Goal: Use online tool/utility: Utilize a website feature to perform a specific function

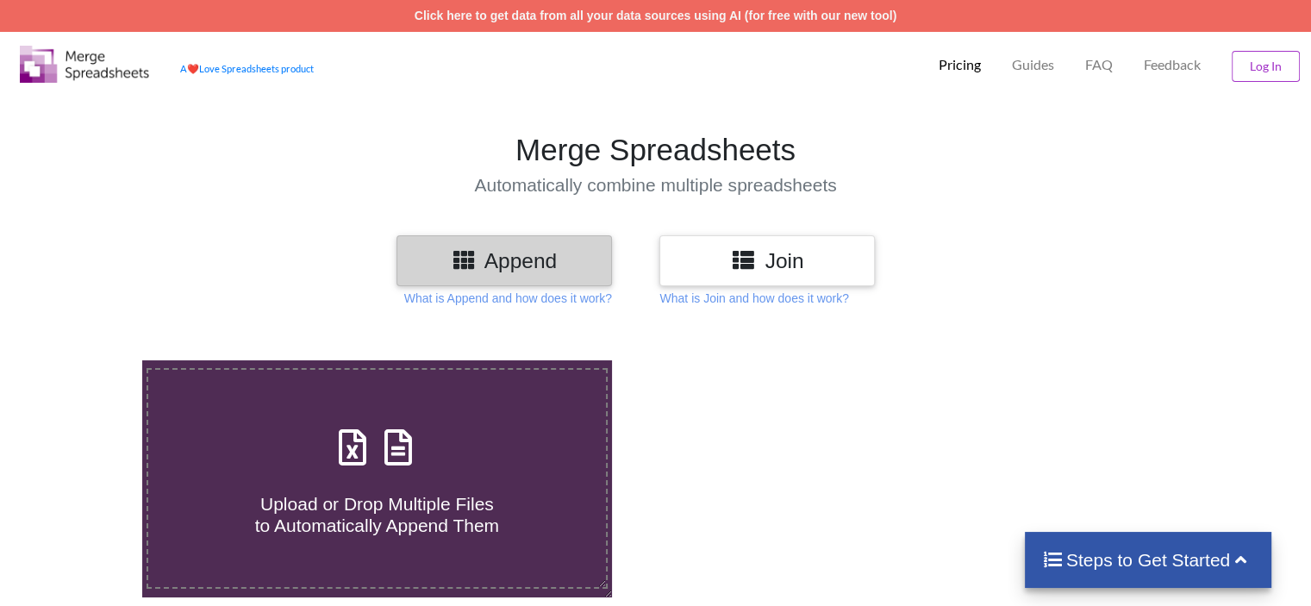
click at [783, 265] on h3 "Join" at bounding box center [767, 260] width 190 height 25
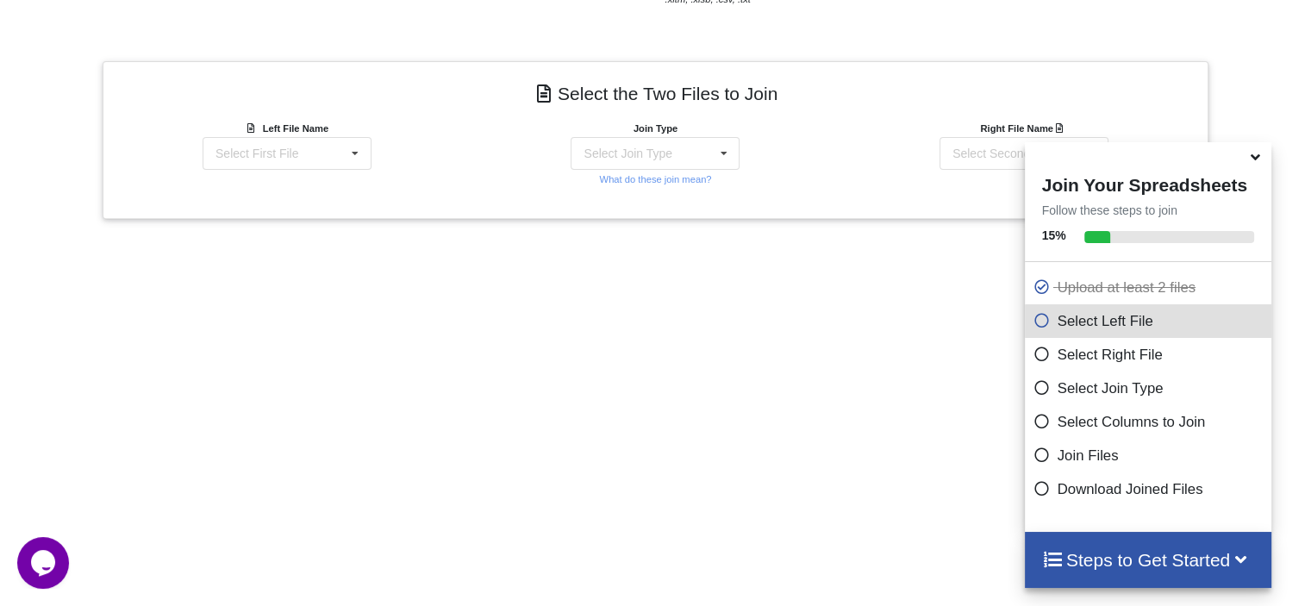
scroll to position [707, 0]
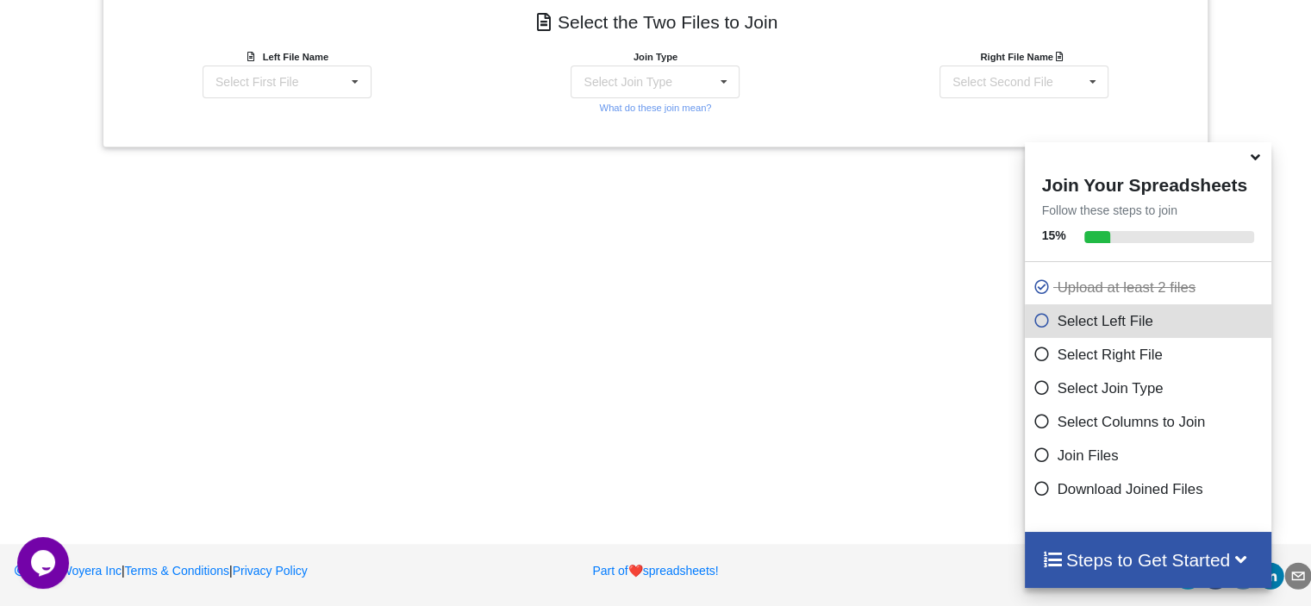
click at [1033, 492] on icon at bounding box center [1041, 485] width 17 height 15
click at [1033, 489] on icon at bounding box center [1041, 485] width 17 height 15
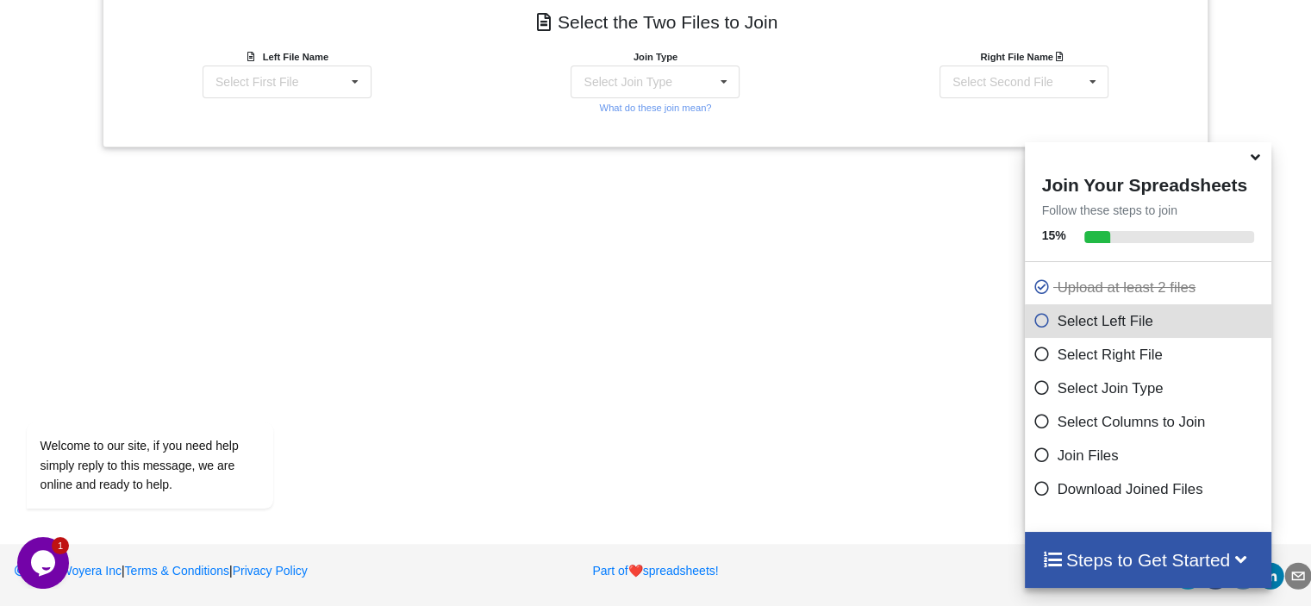
click at [1039, 327] on span at bounding box center [1045, 321] width 24 height 16
click at [1033, 288] on icon at bounding box center [1041, 284] width 17 height 15
click at [1144, 552] on h4 "Steps to Get Started" at bounding box center [1148, 560] width 213 height 22
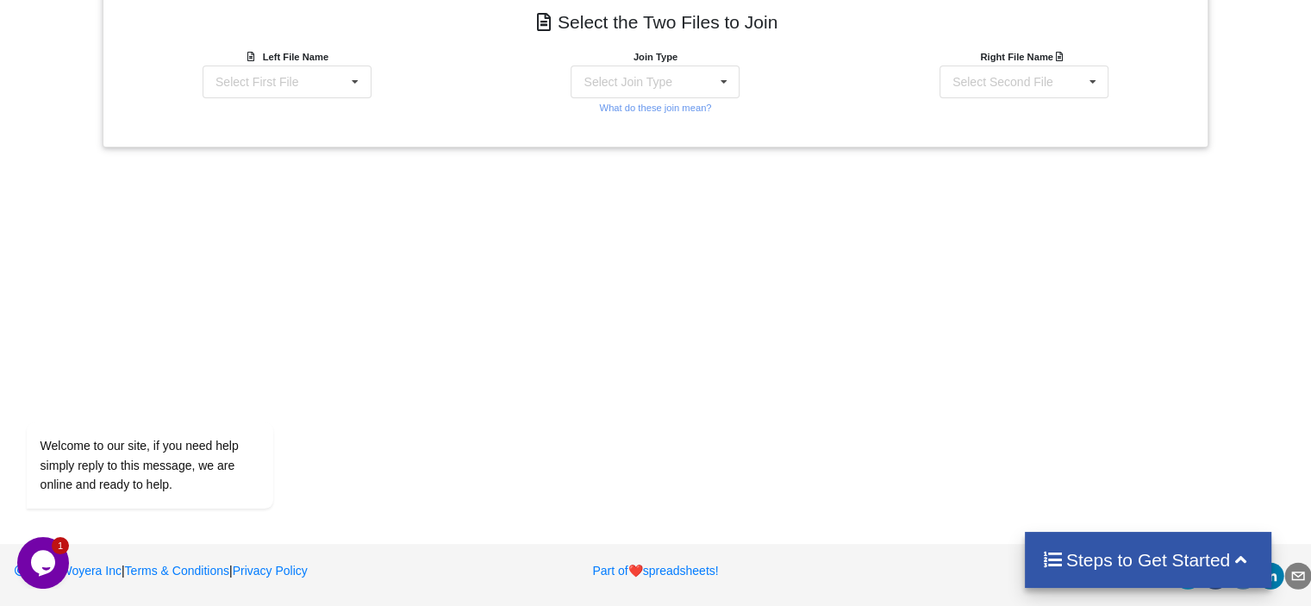
click at [1166, 561] on h4 "Steps to Get Started" at bounding box center [1148, 560] width 213 height 22
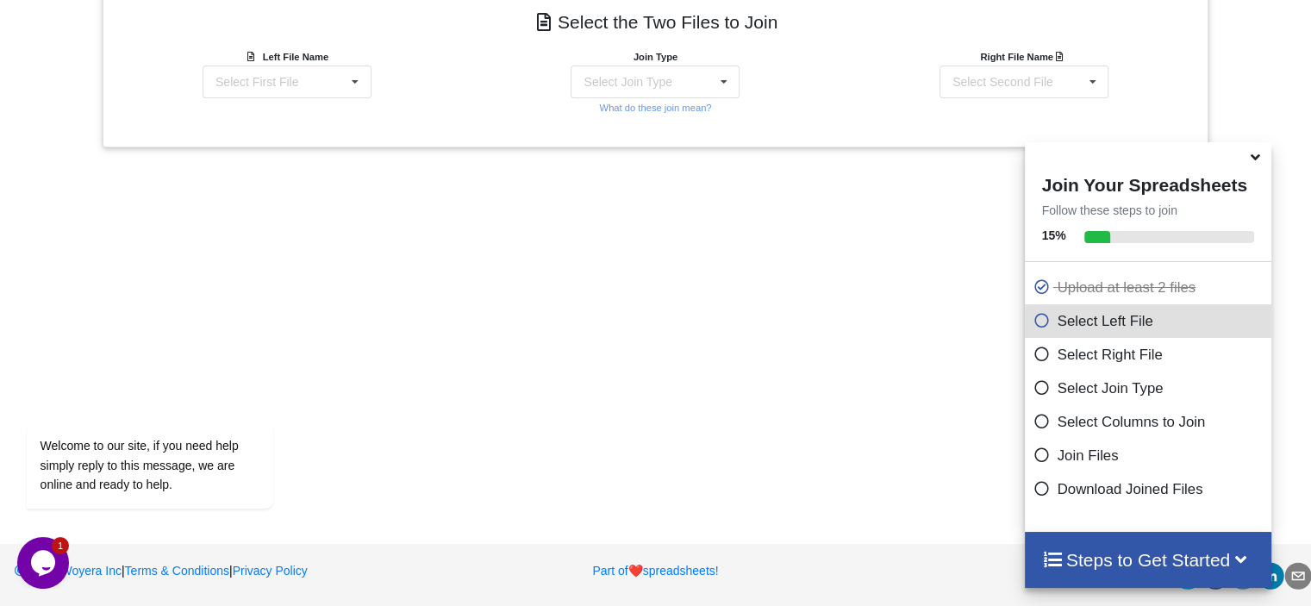
click at [1053, 321] on p "Select Left File" at bounding box center [1150, 321] width 234 height 22
click at [1033, 325] on icon at bounding box center [1041, 317] width 17 height 15
click at [776, 337] on div "Add More Files to Select For Join You can select files with any of these extens…" at bounding box center [655, 62] width 1311 height 890
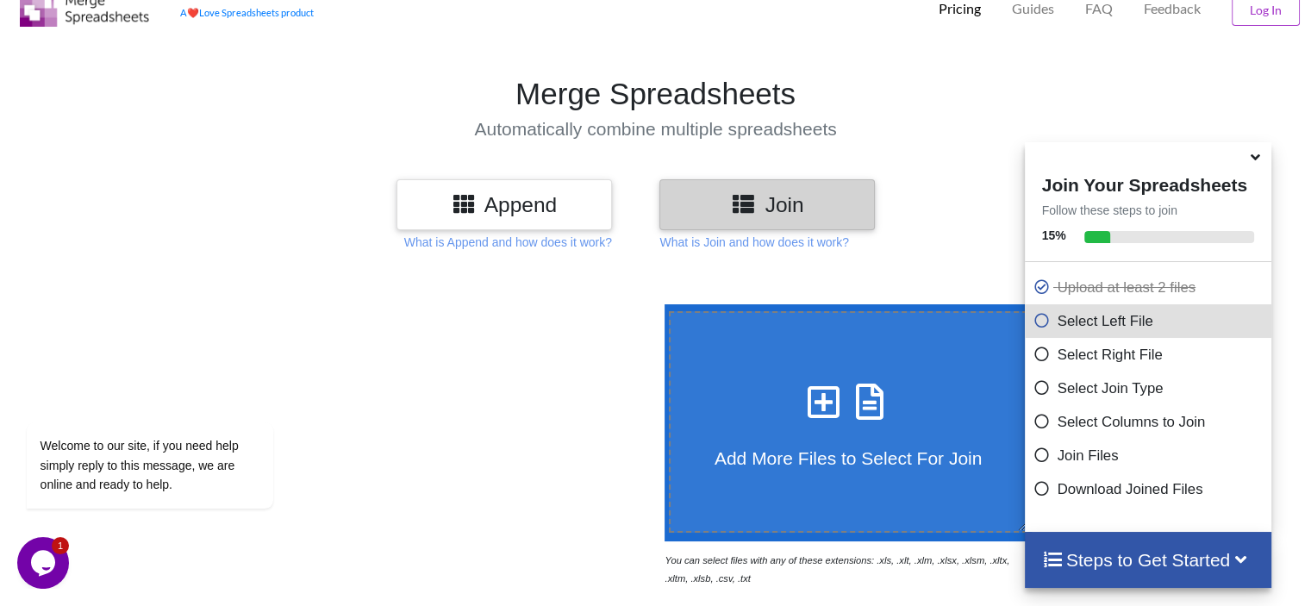
scroll to position [0, 0]
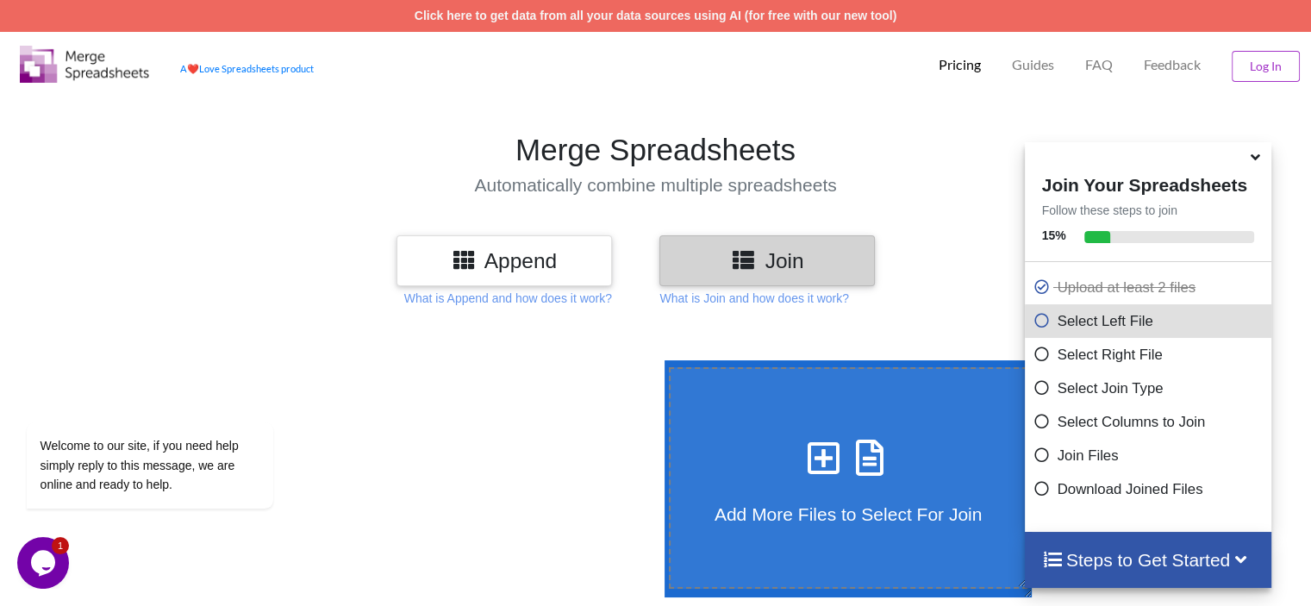
click at [822, 449] on icon at bounding box center [823, 449] width 43 height 36
click at [660, 360] on input "Add More Files to Select For Join" at bounding box center [660, 360] width 0 height 0
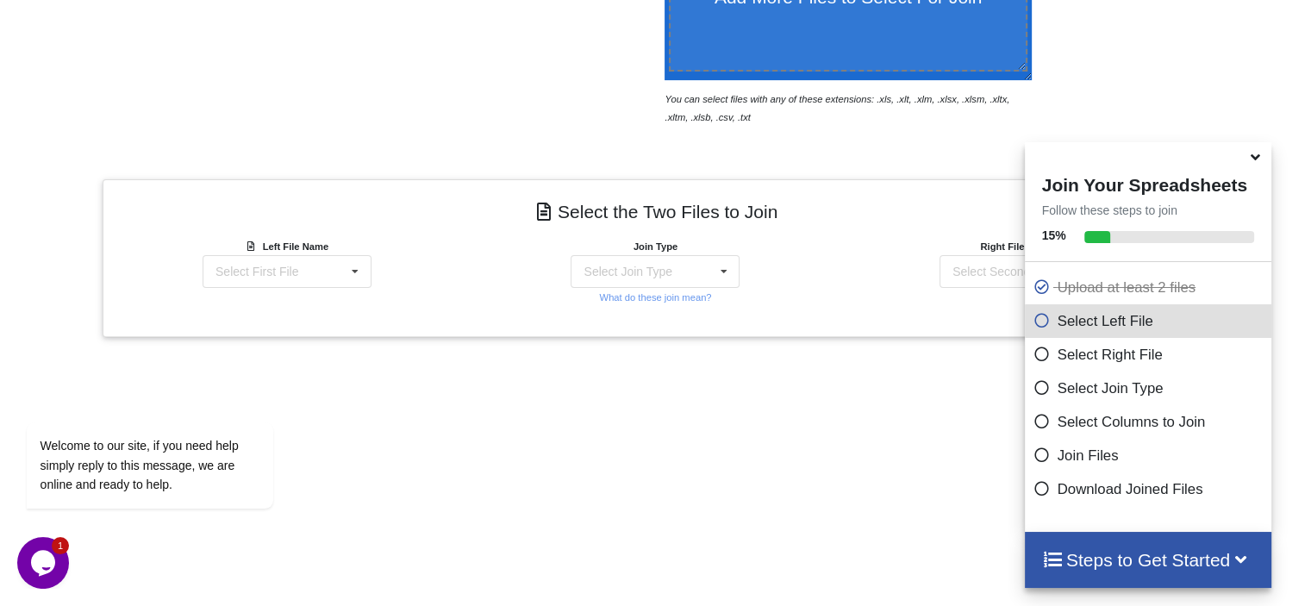
type input "C:\fakepath\A5 SPRGH02 STORES 005 HOURS 25092025.xls"
click at [1251, 162] on icon at bounding box center [1255, 155] width 18 height 16
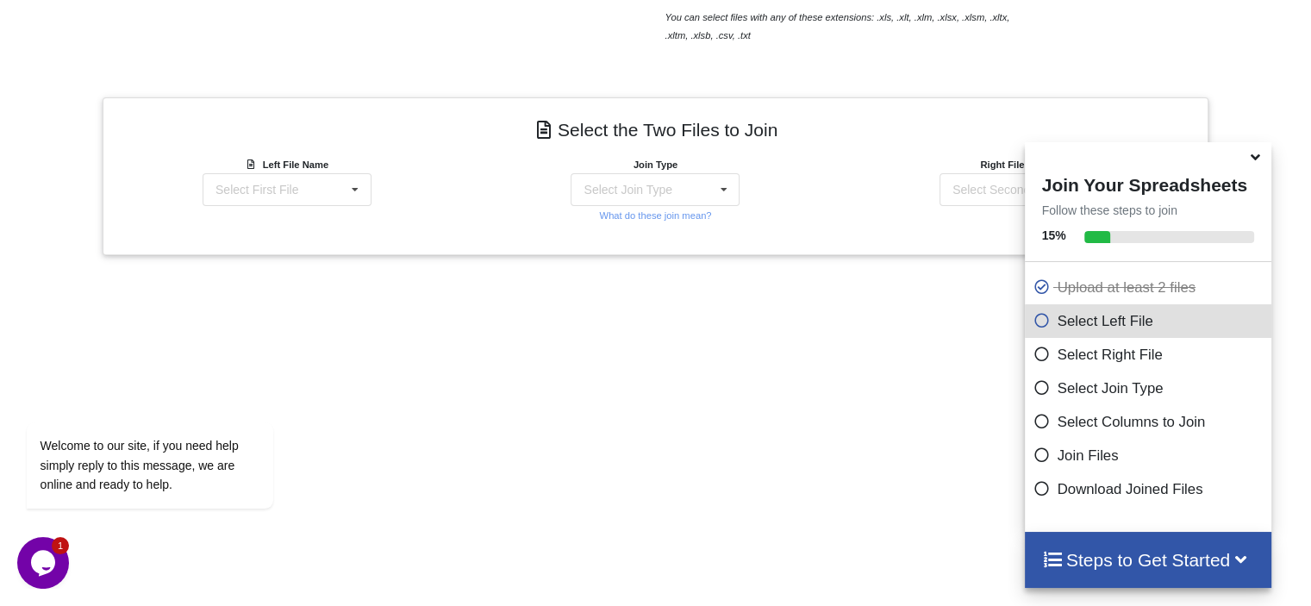
scroll to position [621, 0]
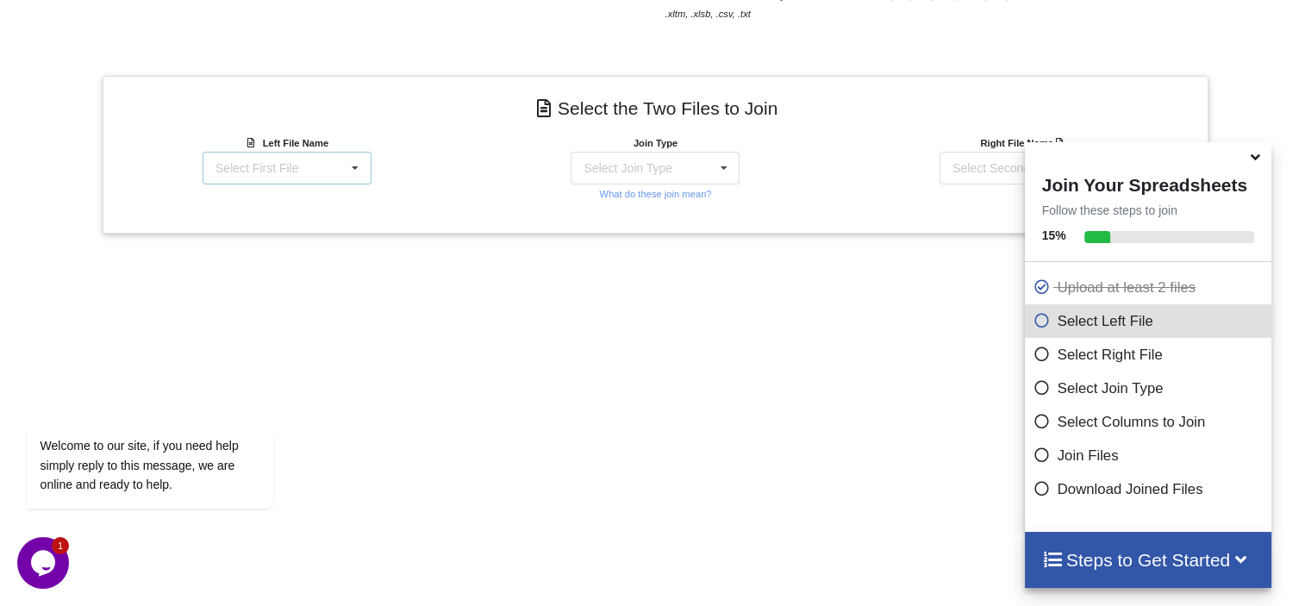
click at [340, 162] on div "Select First File A5 SPRGH02 STORES 022 HOURS 25092025.xls : A5 SPRGH02 ALL STO…" at bounding box center [287, 168] width 169 height 33
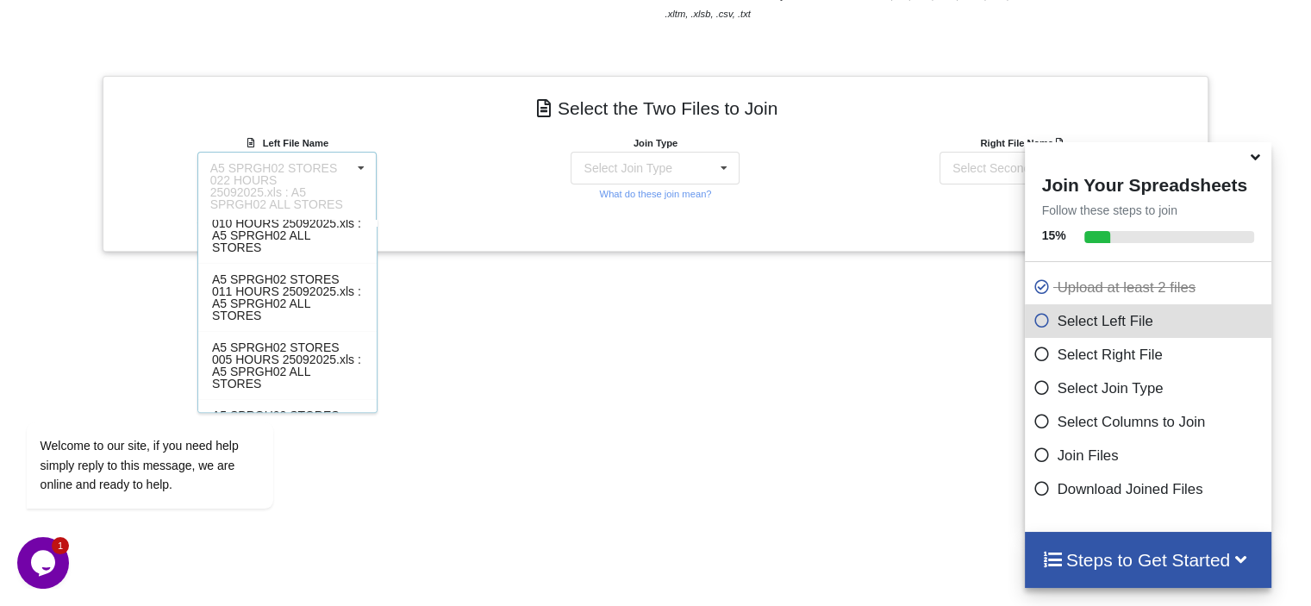
scroll to position [0, 0]
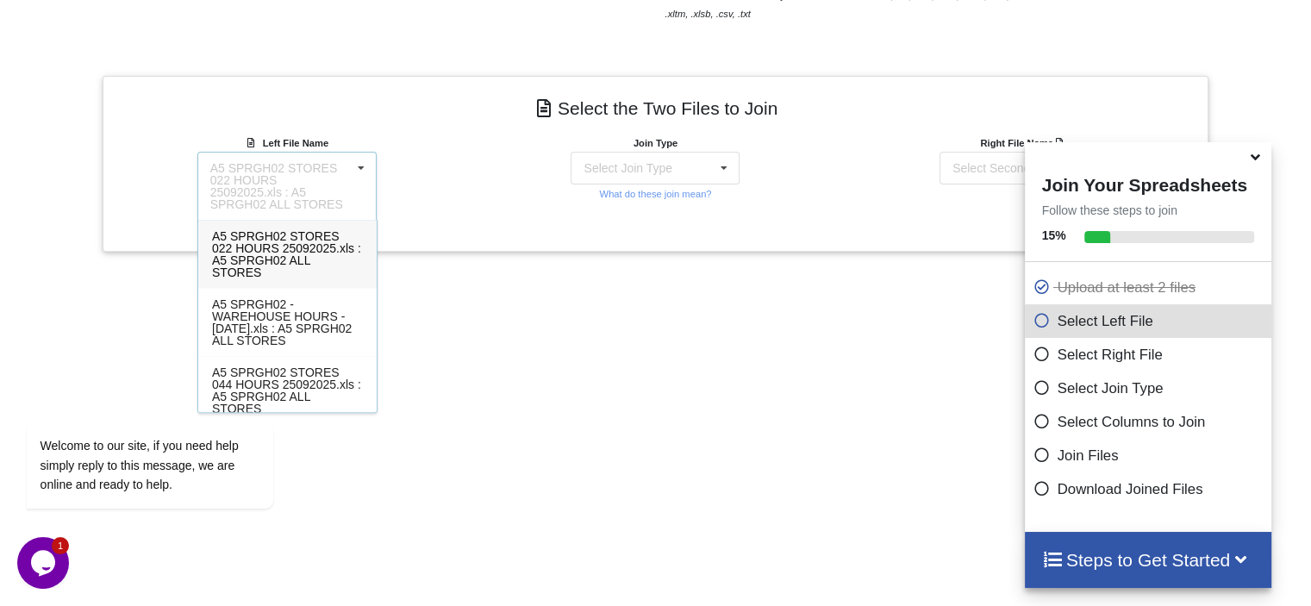
click at [603, 289] on div "Add More Files to Select For Join You can select files with any of these extens…" at bounding box center [655, 158] width 1311 height 908
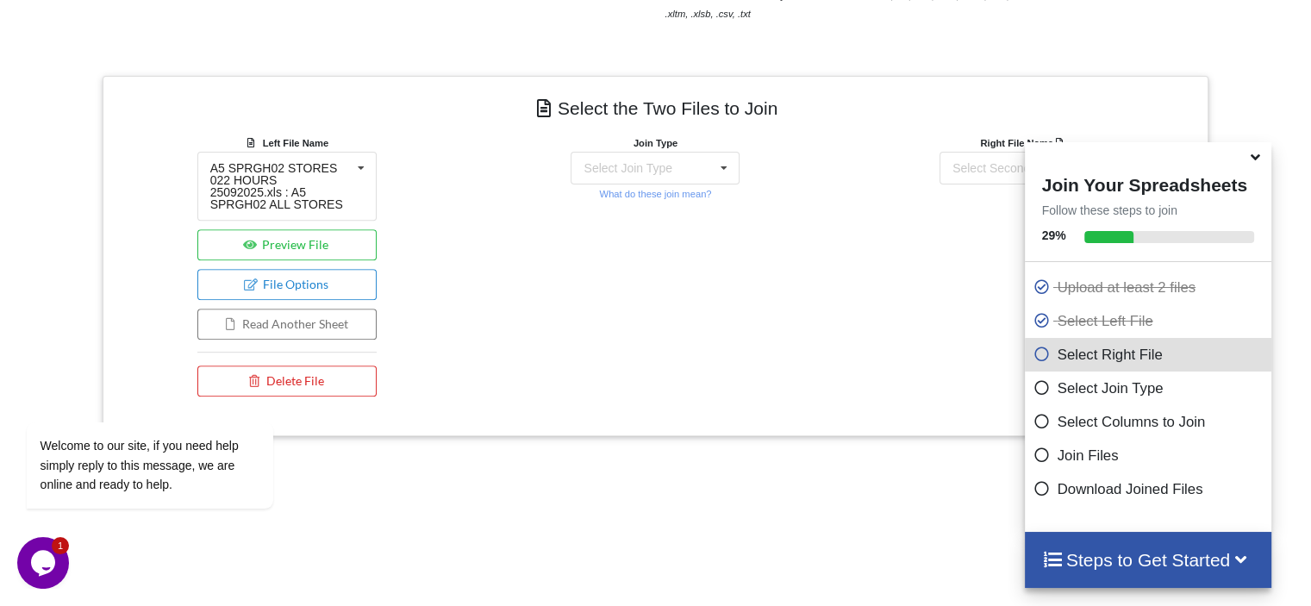
click at [546, 289] on div "Join Type Select Join Type INNER JOIN LEFT JOIN RIGHT JOIN FULL JOIN What do th…" at bounding box center [655, 269] width 369 height 271
click at [727, 166] on icon at bounding box center [724, 169] width 26 height 32
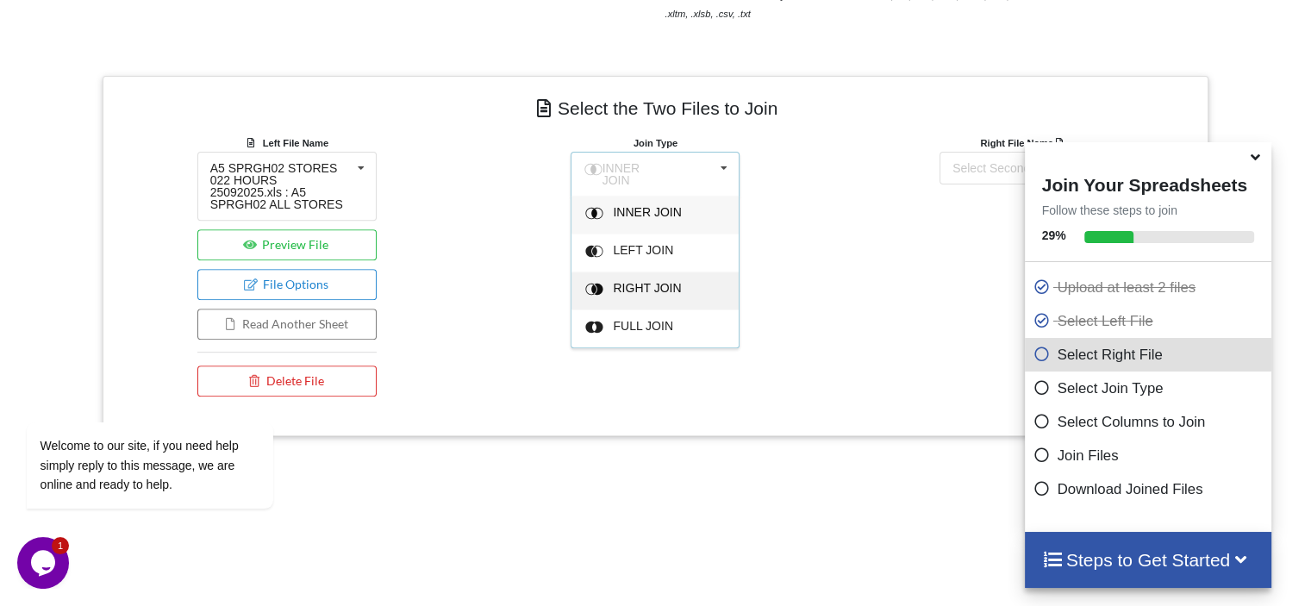
scroll to position [932, 0]
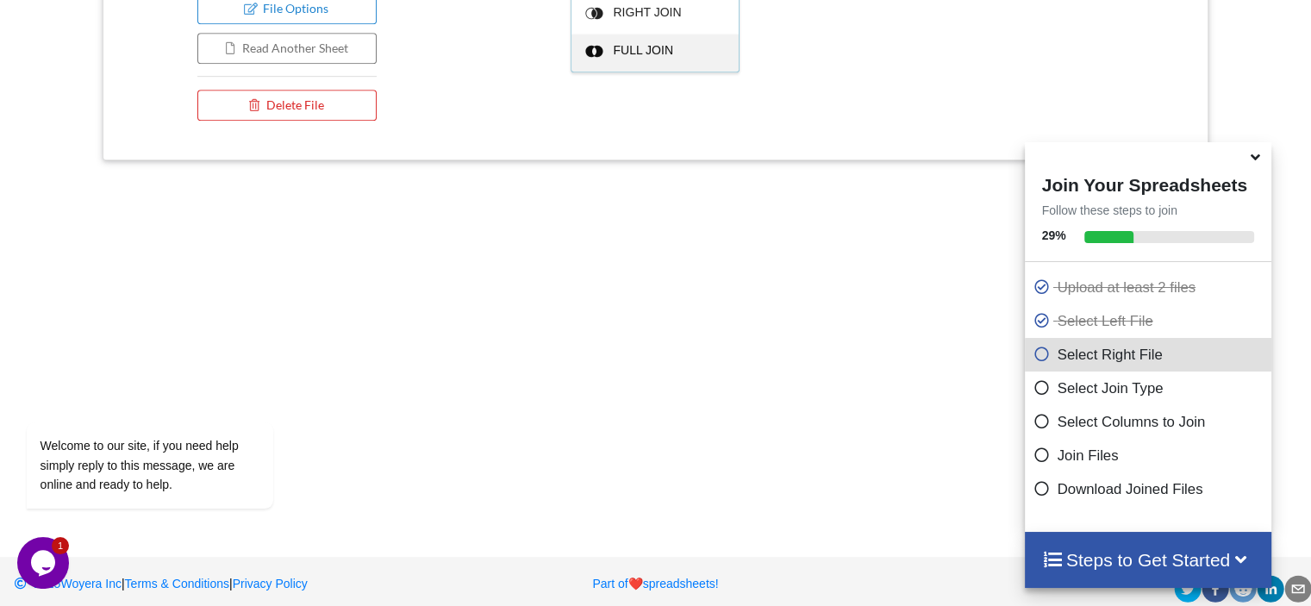
click at [649, 47] on span "FULL JOIN" at bounding box center [644, 50] width 60 height 14
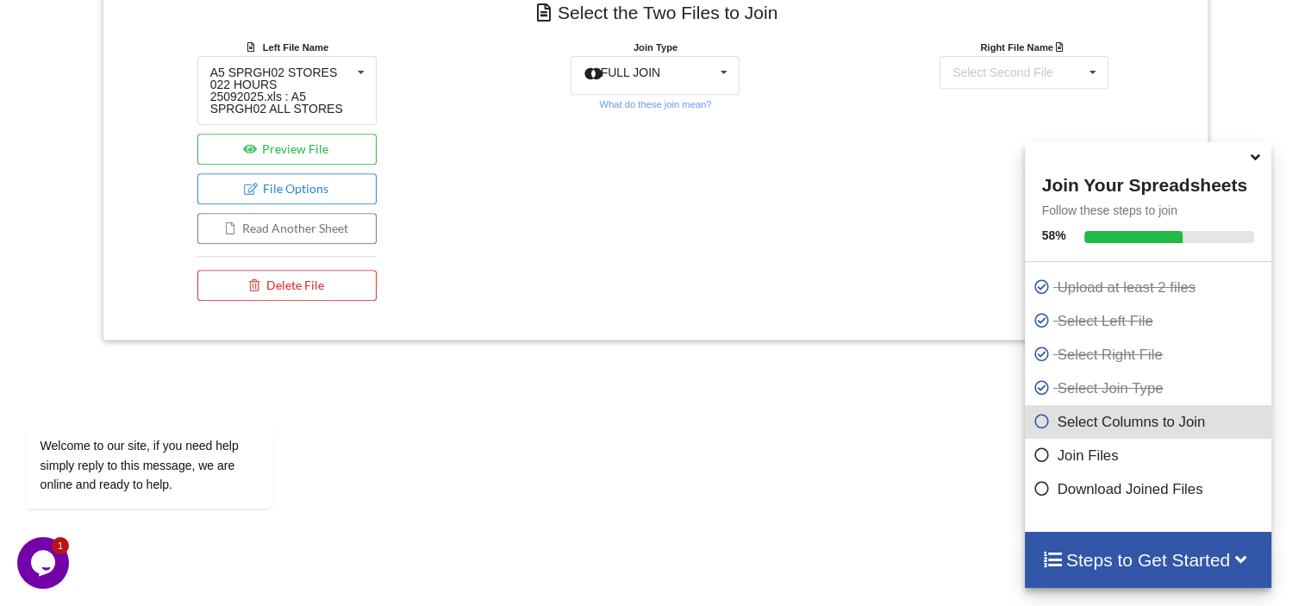
scroll to position [552, 0]
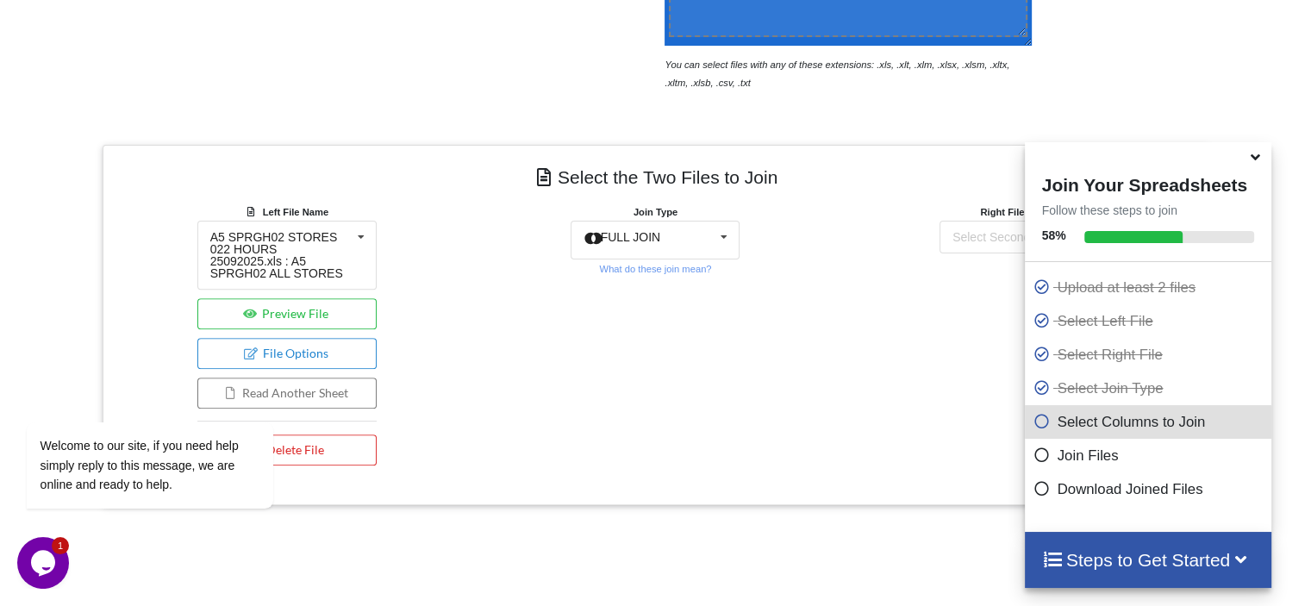
click at [1255, 162] on icon at bounding box center [1255, 155] width 18 height 16
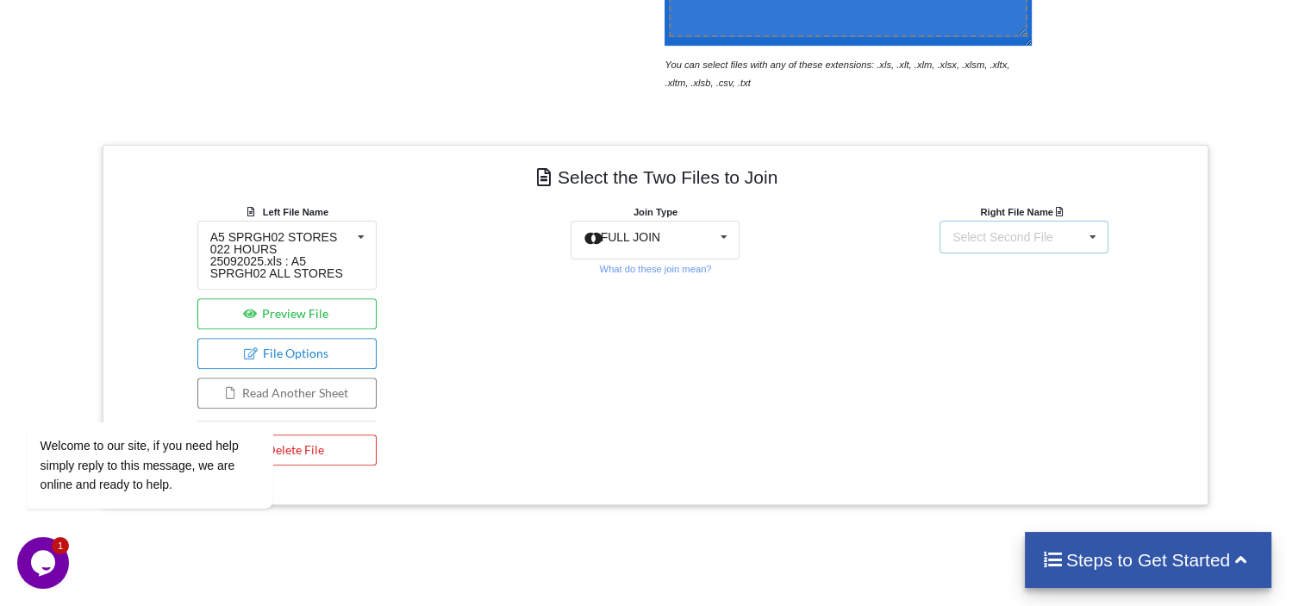
click at [1043, 243] on div "Select Second File" at bounding box center [1002, 237] width 101 height 12
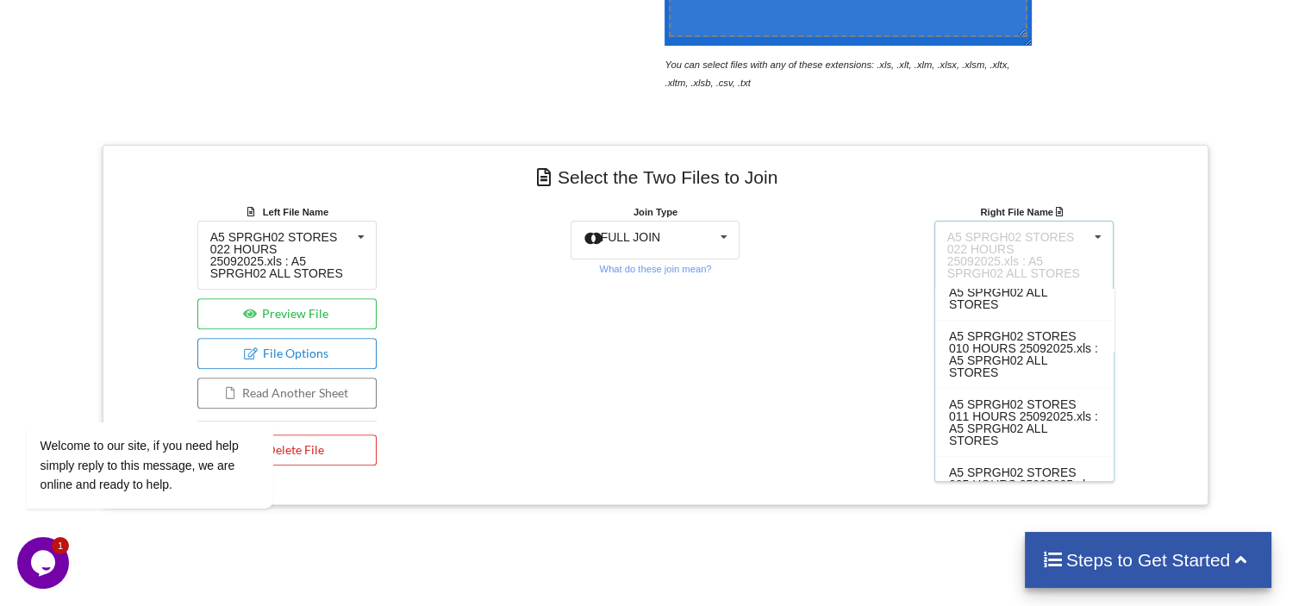
scroll to position [433, 0]
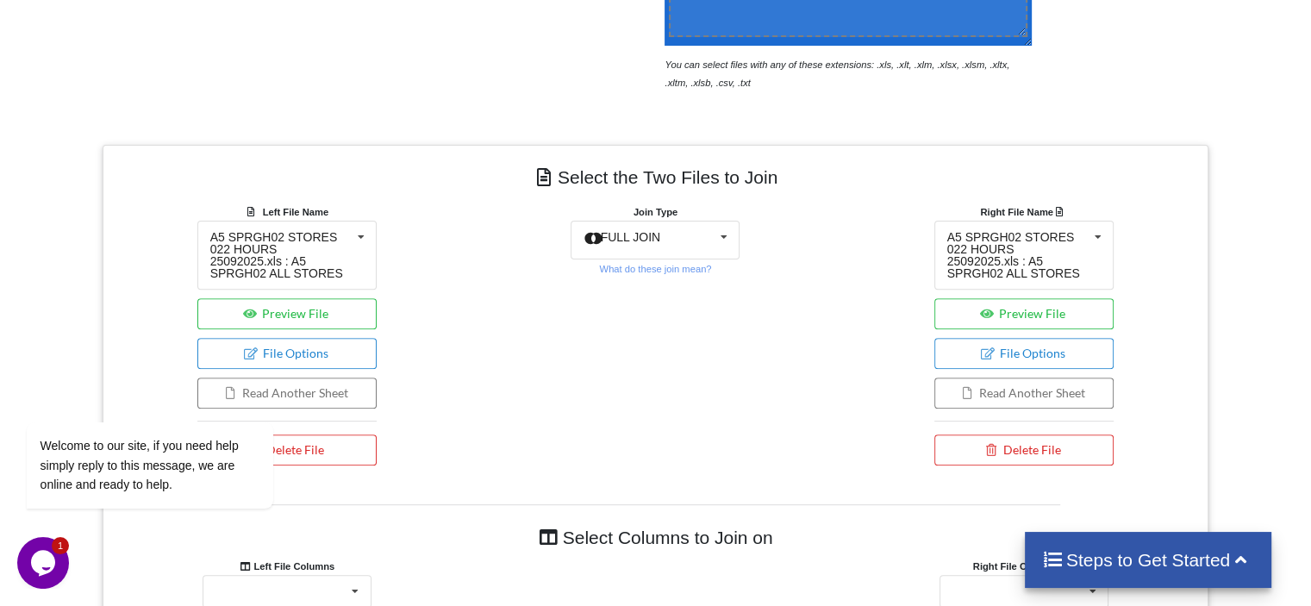
click at [729, 406] on div "Join Type FULL JOIN INNER JOIN LEFT JOIN RIGHT JOIN FULL JOIN What do these joi…" at bounding box center [655, 338] width 369 height 271
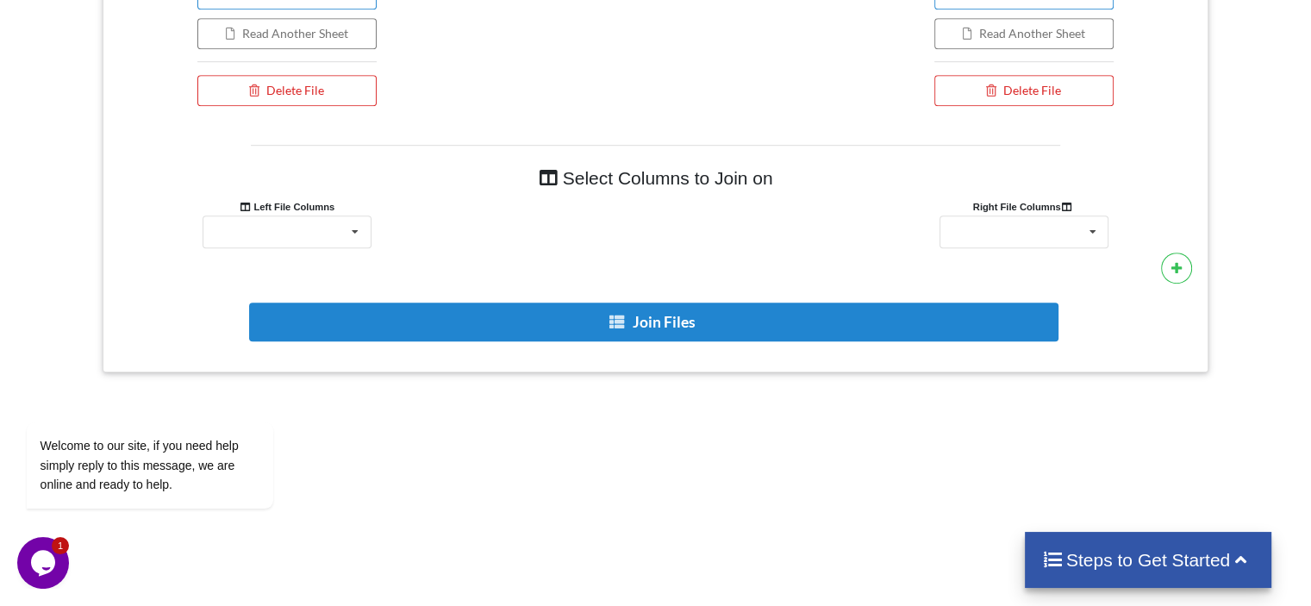
scroll to position [845, 0]
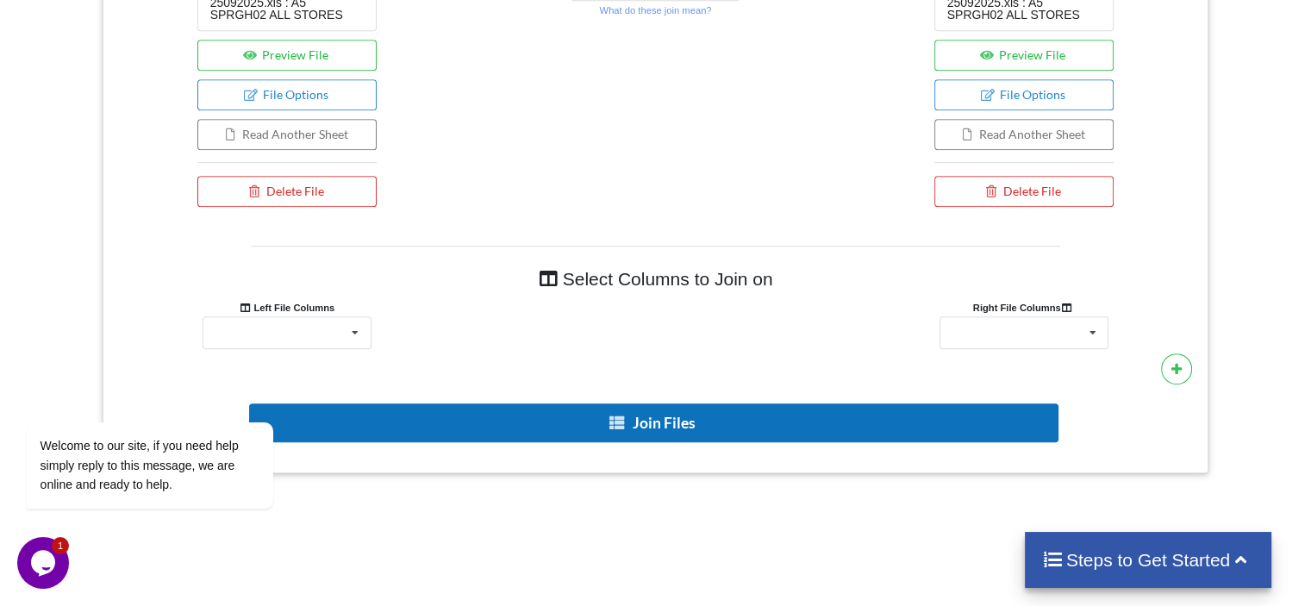
click at [656, 403] on button "Join Files" at bounding box center [653, 422] width 809 height 39
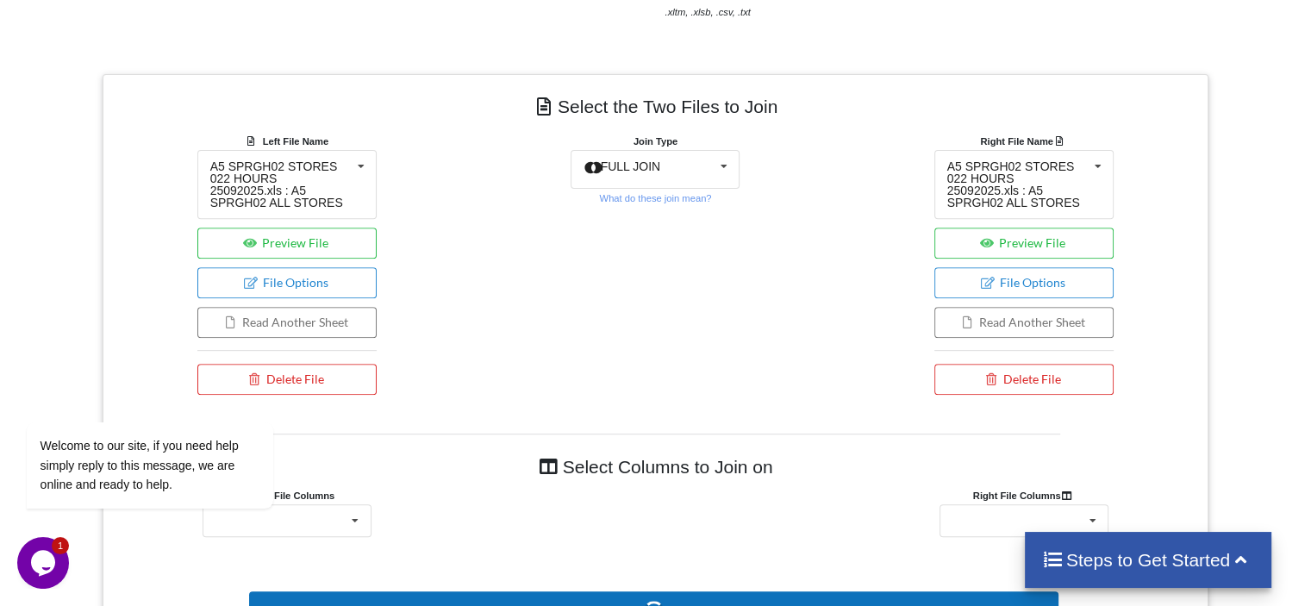
scroll to position [465, 0]
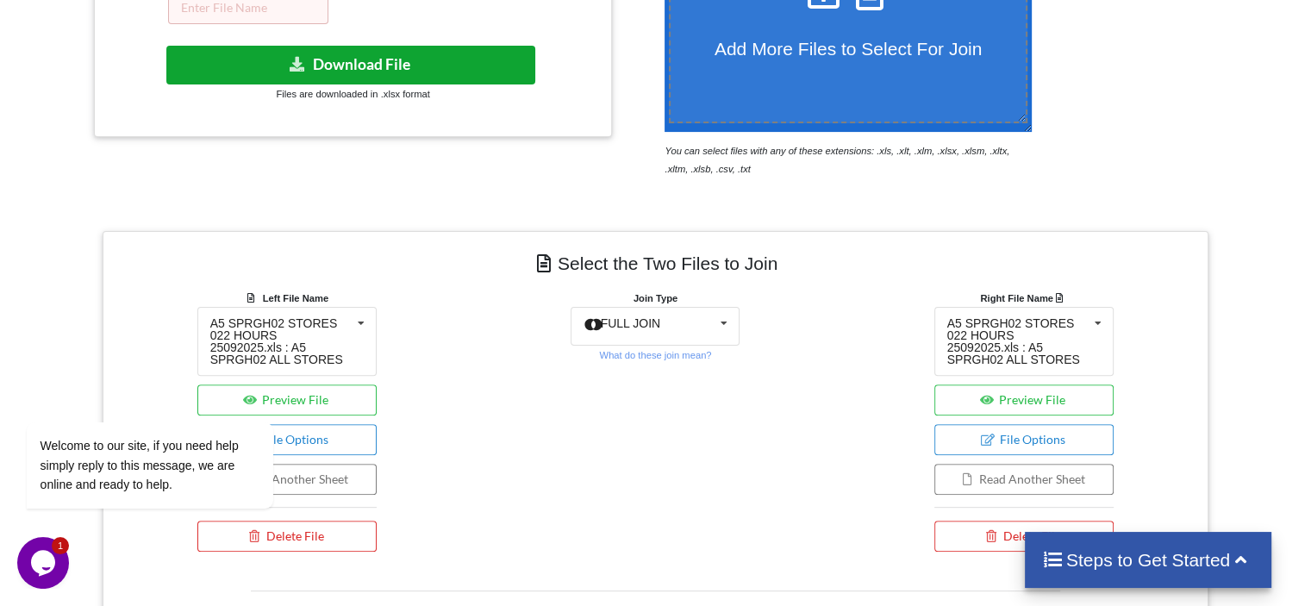
click at [368, 61] on button "Download File" at bounding box center [350, 65] width 369 height 39
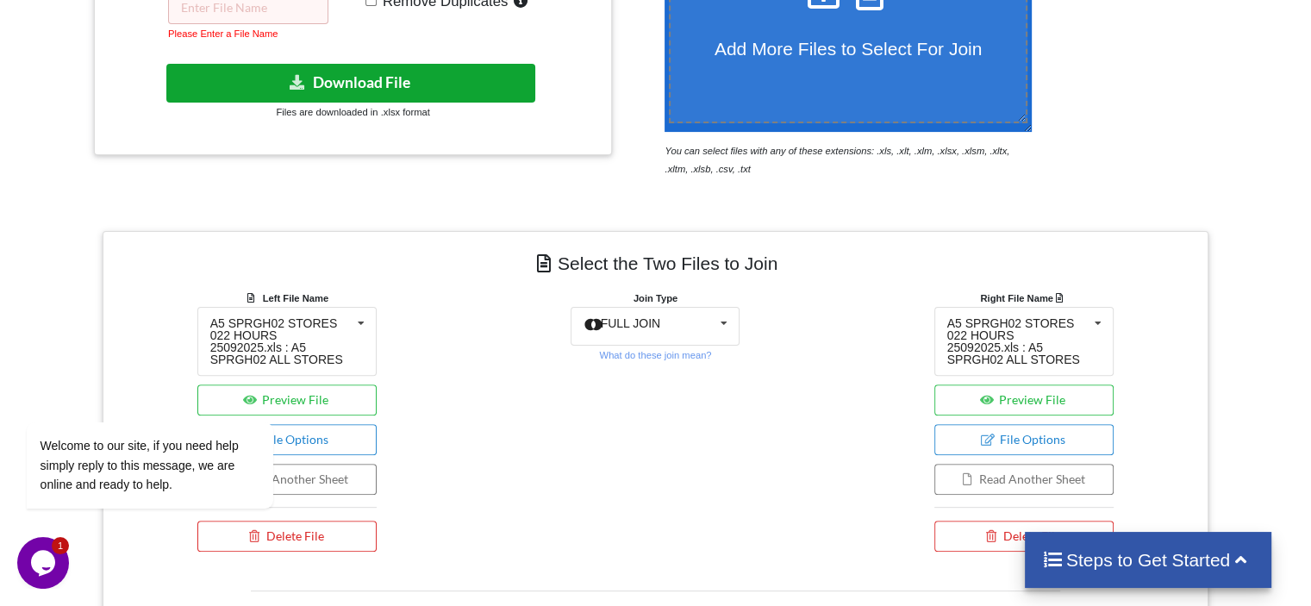
scroll to position [207, 0]
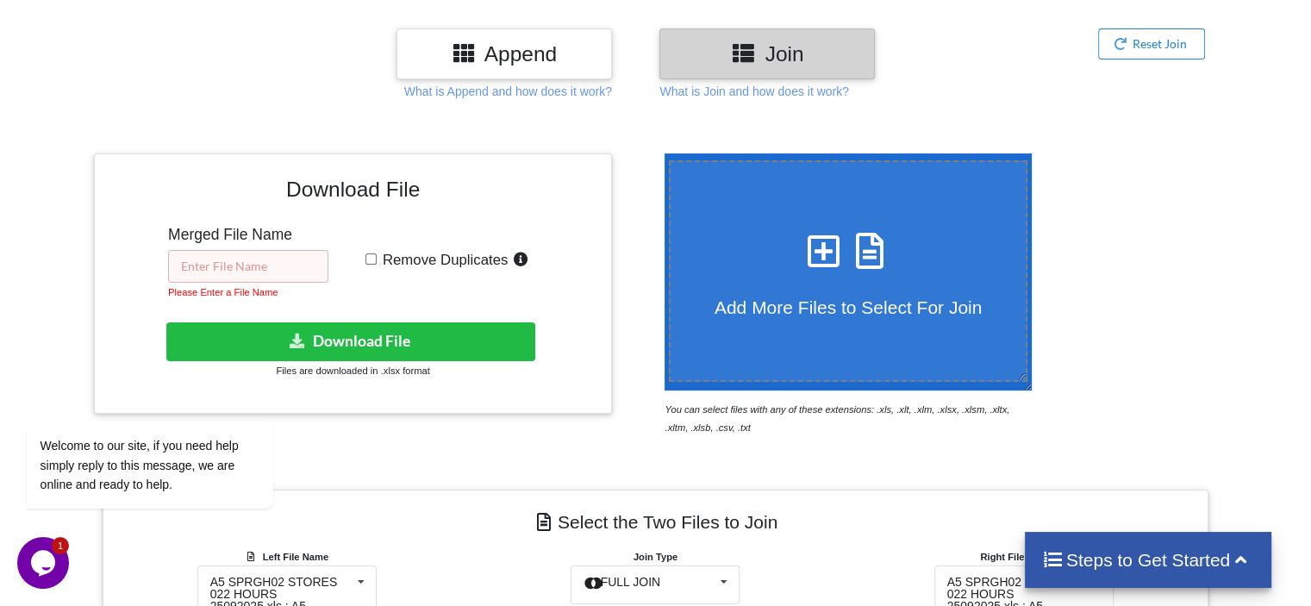
click at [290, 257] on input "text" at bounding box center [248, 266] width 160 height 33
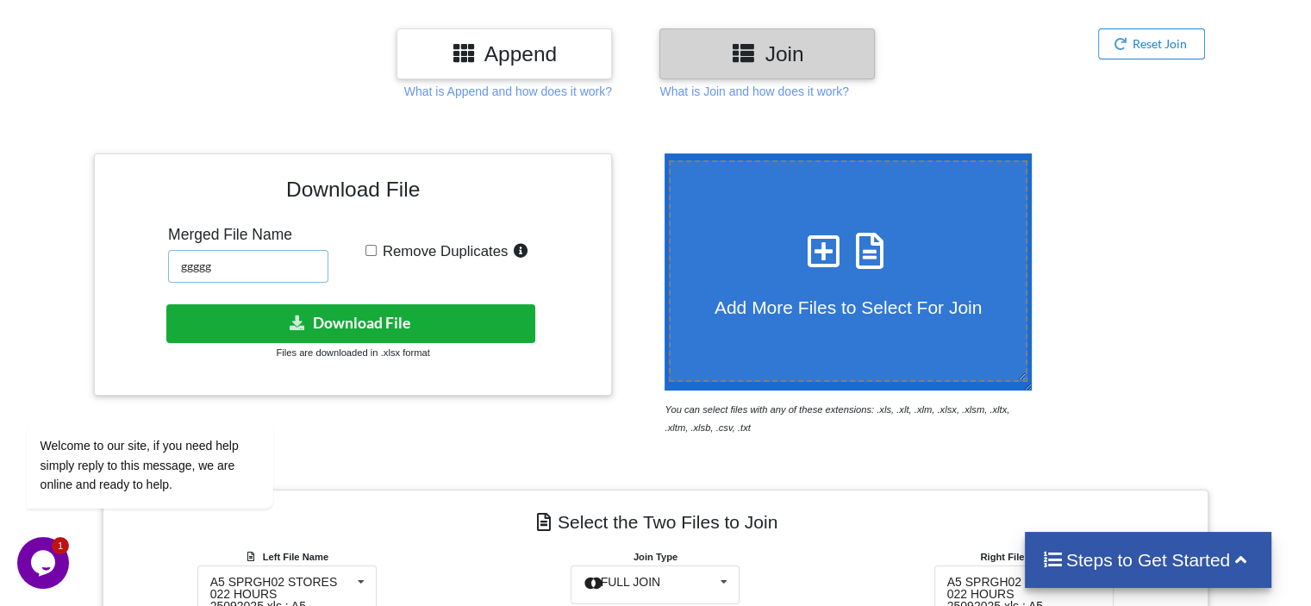
type input "ggggg"
click at [418, 324] on button "Download File" at bounding box center [350, 323] width 369 height 39
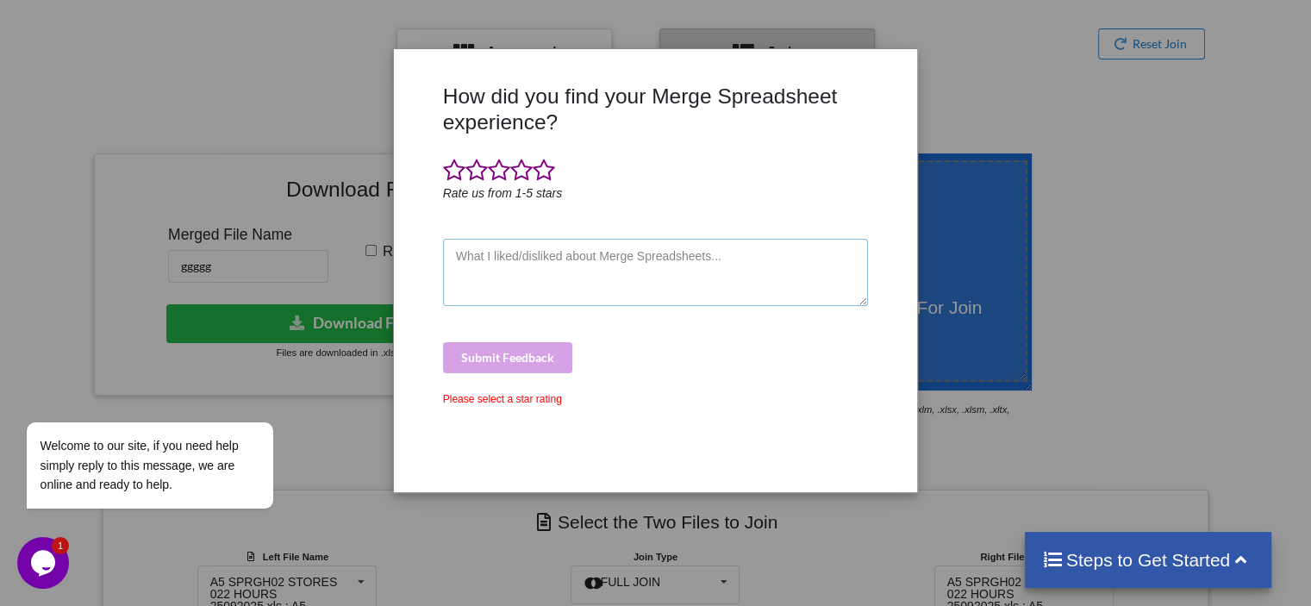
click at [670, 278] on textarea at bounding box center [656, 272] width 426 height 67
click at [951, 47] on div "How did you find your Merge Spreadsheet experience? Rate us from 1-5 stars Subm…" at bounding box center [655, 303] width 1311 height 606
